Goal: Obtain resource: Download file/media

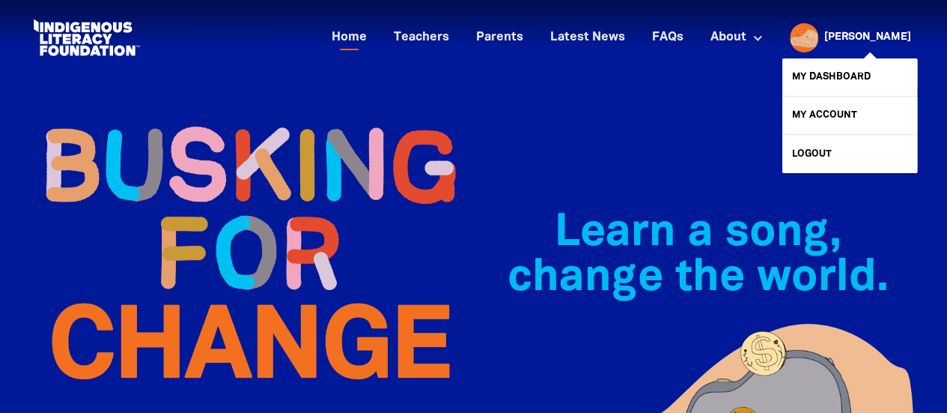
click at [881, 35] on link "[PERSON_NAME]" at bounding box center [867, 37] width 87 height 10
click at [864, 76] on link "My Dashboard" at bounding box center [849, 76] width 135 height 37
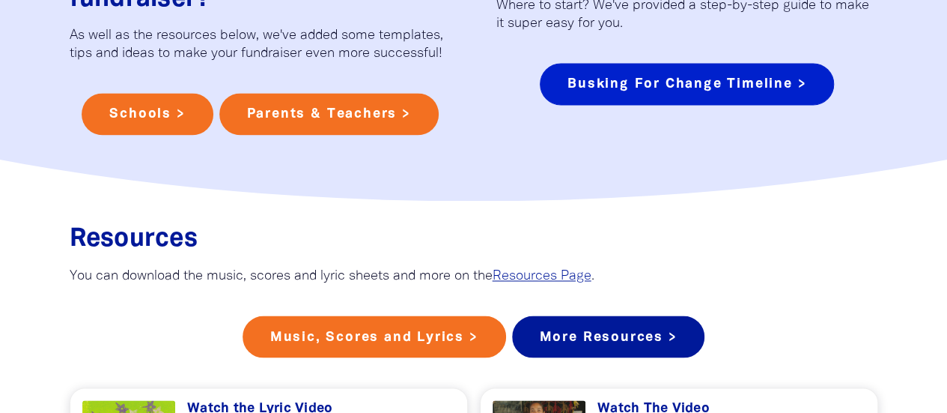
scroll to position [1090, 0]
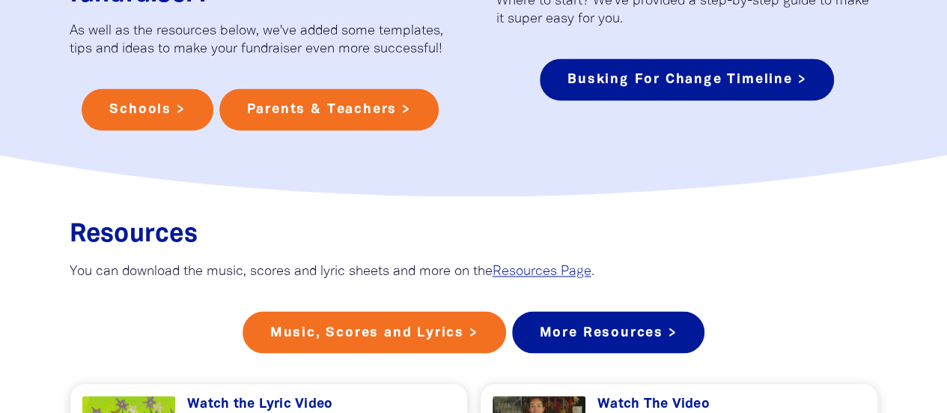
click at [70, 92] on div "Schools > Parents & Teachers >" at bounding box center [261, 109] width 382 height 42
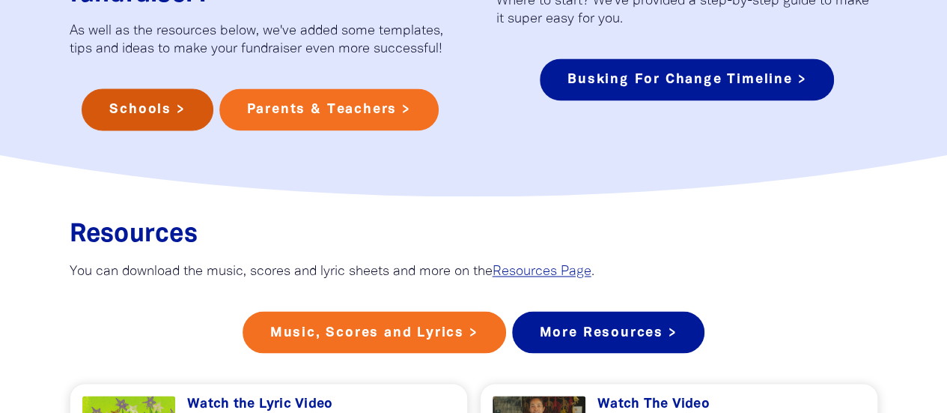
click at [159, 93] on link "Schools >" at bounding box center [147, 109] width 131 height 42
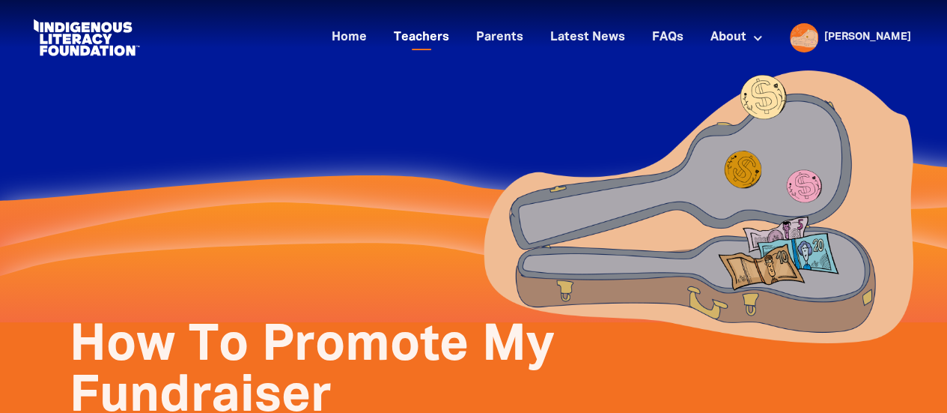
click at [458, 44] on link "Teachers" at bounding box center [421, 37] width 73 height 25
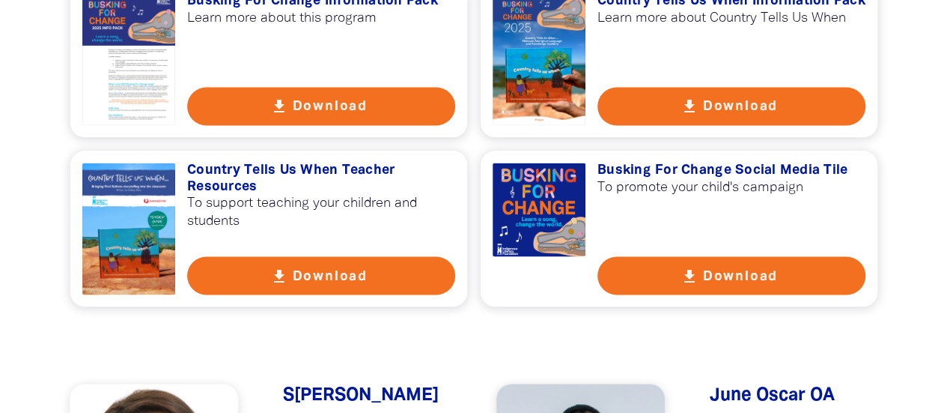
scroll to position [1185, 0]
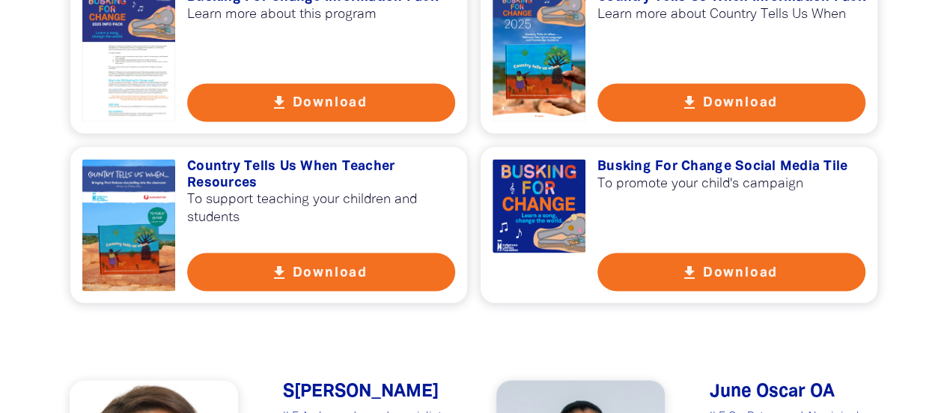
click at [672, 270] on button "get_app Download" at bounding box center [732, 271] width 268 height 38
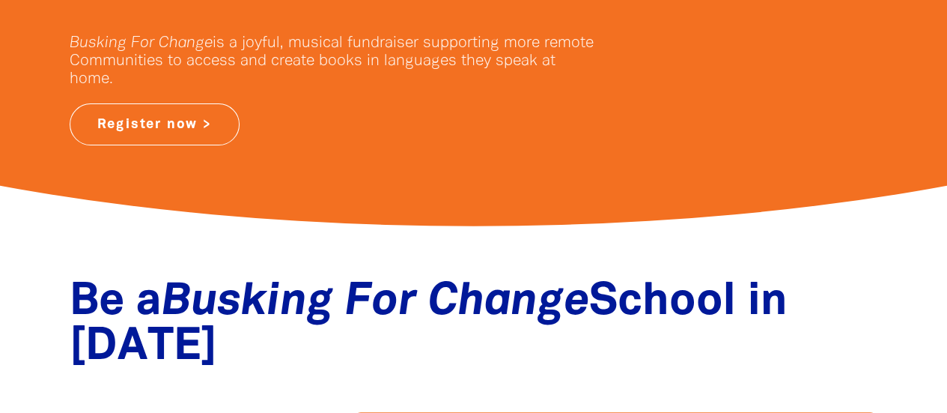
scroll to position [0, 0]
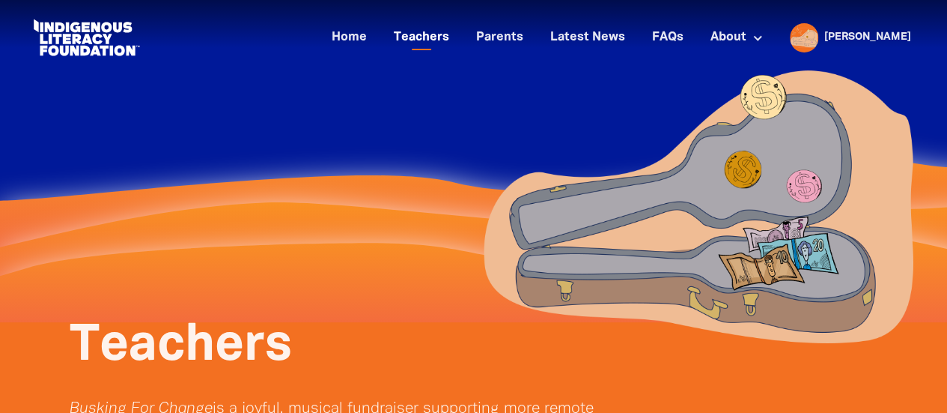
click at [458, 34] on link "Teachers" at bounding box center [421, 37] width 73 height 25
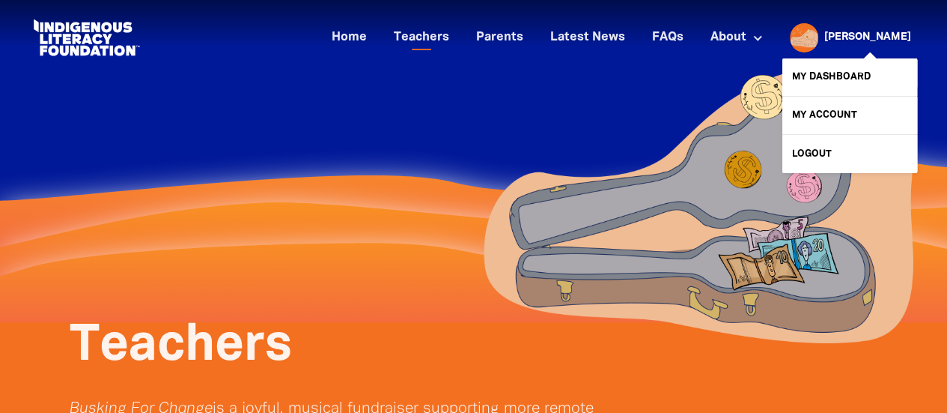
click at [884, 40] on link "[PERSON_NAME]" at bounding box center [867, 37] width 87 height 10
click at [881, 64] on link "My Dashboard" at bounding box center [849, 76] width 135 height 37
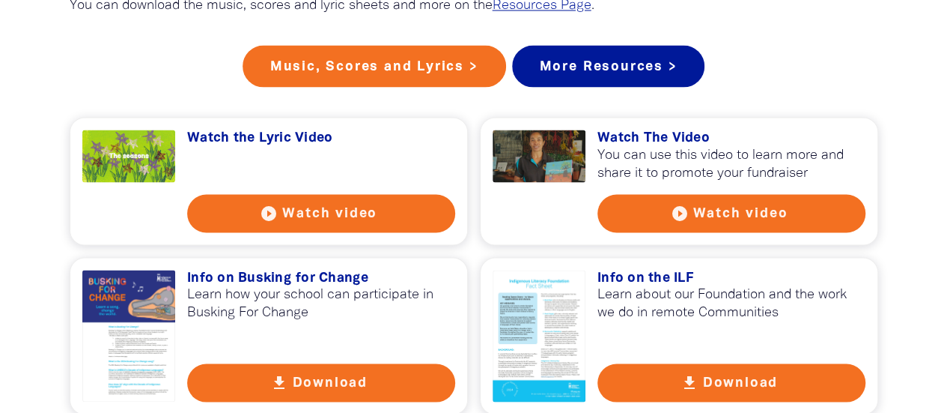
scroll to position [1363, 0]
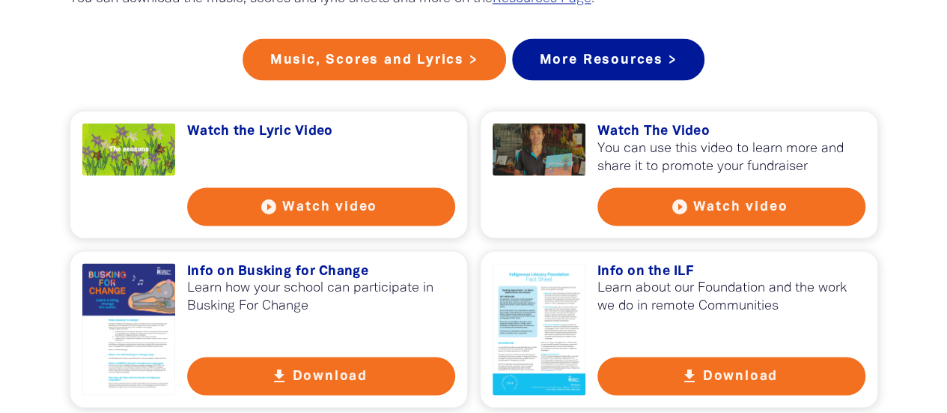
click at [384, 214] on button "play_circle_filled Watch video" at bounding box center [321, 206] width 268 height 38
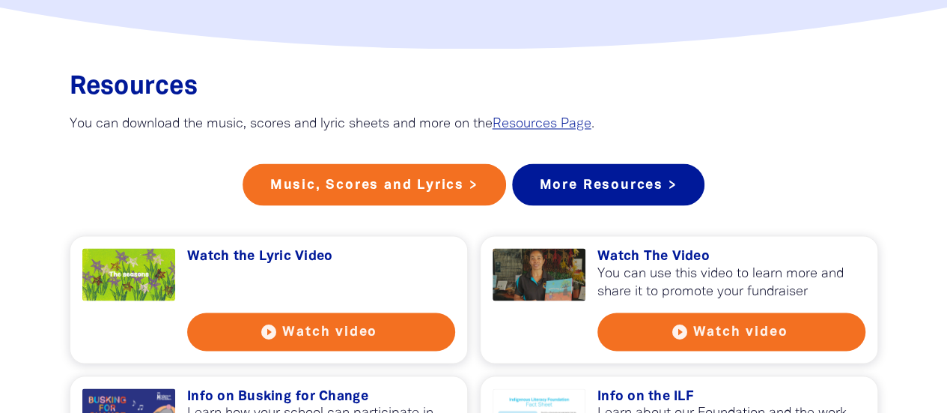
scroll to position [1237, 0]
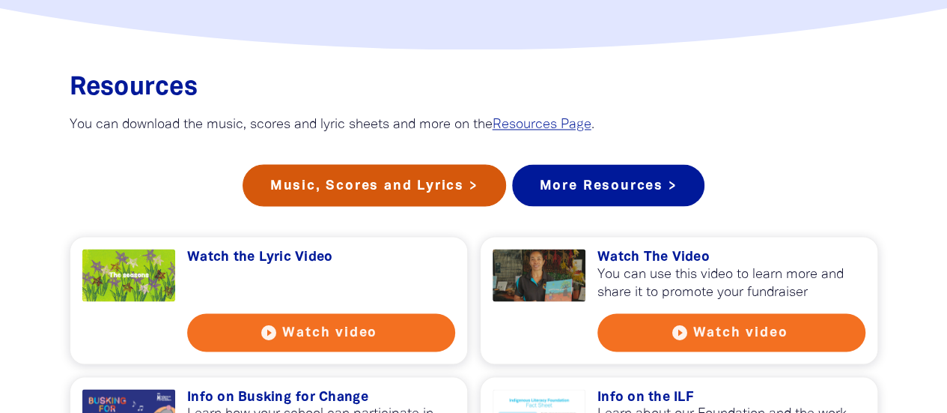
click at [437, 174] on link "Music, Scores and Lyrics >" at bounding box center [375, 185] width 264 height 42
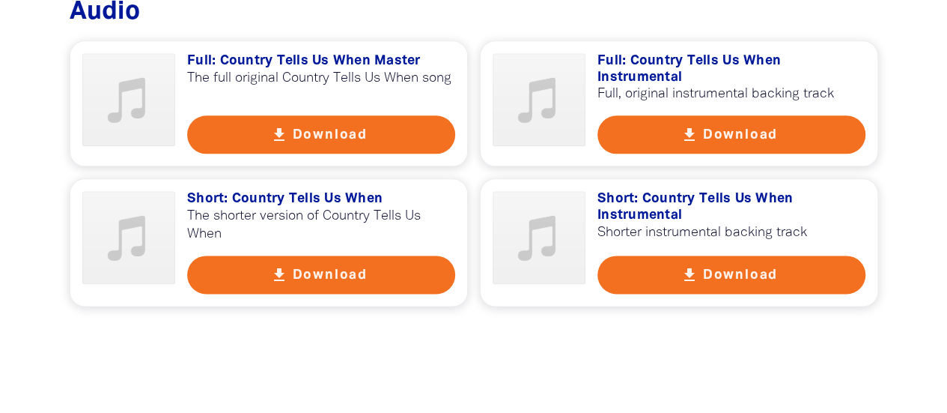
scroll to position [857, 0]
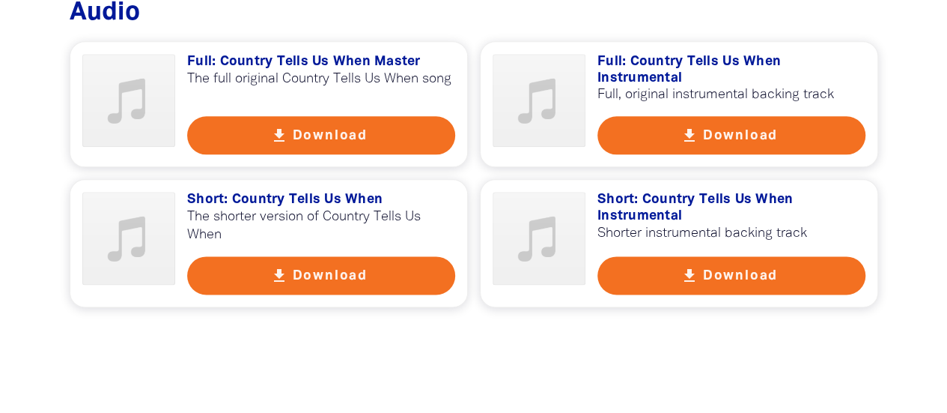
click at [392, 136] on button "get_app Download" at bounding box center [321, 135] width 268 height 38
click at [706, 136] on button "get_app Download" at bounding box center [732, 135] width 268 height 38
